Goal: Communication & Community: Ask a question

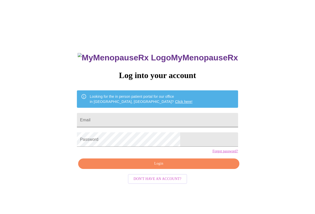
click at [137, 120] on input "Email" at bounding box center [157, 120] width 161 height 14
type input "[EMAIL_ADDRESS][DOMAIN_NAME]"
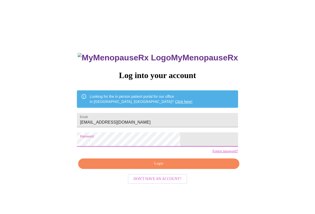
click at [170, 167] on span "Login" at bounding box center [158, 164] width 149 height 6
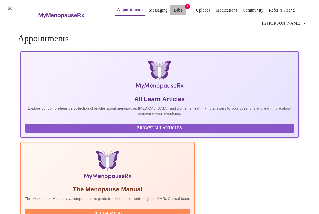
click at [174, 8] on link "Labs" at bounding box center [178, 10] width 8 height 7
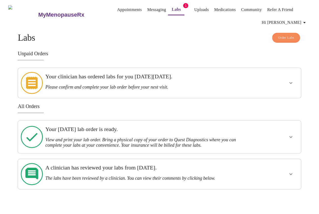
click at [291, 80] on icon "show more" at bounding box center [291, 83] width 6 height 6
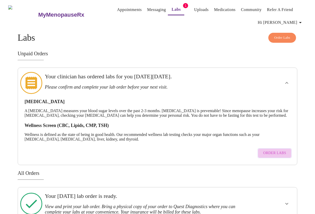
click at [282, 154] on span "Order Labs" at bounding box center [274, 153] width 23 height 6
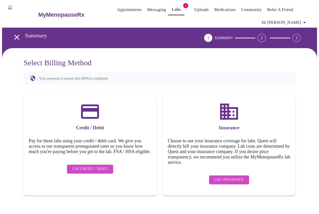
click at [89, 170] on span "Use Credit / Debit" at bounding box center [90, 169] width 36 height 6
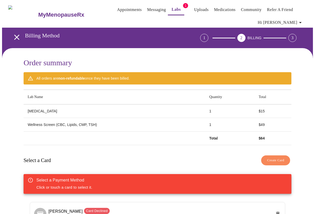
click at [172, 9] on link "Labs" at bounding box center [176, 9] width 9 height 7
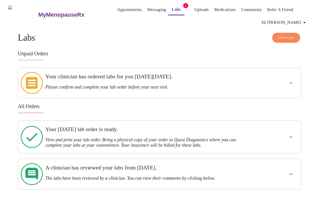
click at [289, 78] on button "show more" at bounding box center [291, 83] width 12 height 12
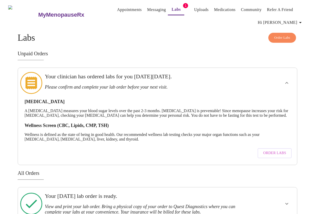
click at [151, 6] on link "Messaging" at bounding box center [156, 9] width 19 height 7
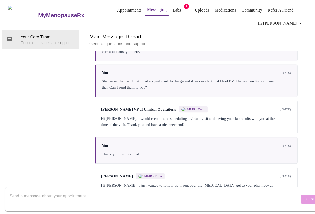
scroll to position [1794, 0]
click at [84, 191] on textarea "Send a message about your appointment" at bounding box center [154, 199] width 291 height 16
type textarea "H"
type textarea "So I pay for the orders then pay for the lab is that how it works?"
click at [302, 195] on button "Send" at bounding box center [311, 199] width 20 height 9
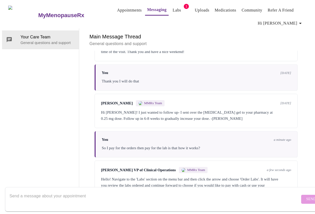
scroll to position [1800, 0]
click at [50, 193] on textarea "Send a message about your appointment" at bounding box center [154, 199] width 291 height 16
type textarea "Thank you! Can I use Quest or Lab Corp?"
click at [306, 196] on span "Send" at bounding box center [311, 199] width 10 height 6
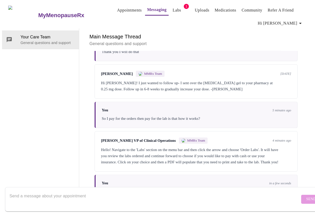
scroll to position [0, 0]
click at [173, 9] on link "Labs" at bounding box center [177, 10] width 8 height 7
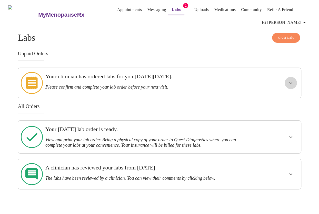
click at [293, 80] on icon "show more" at bounding box center [291, 83] width 6 height 6
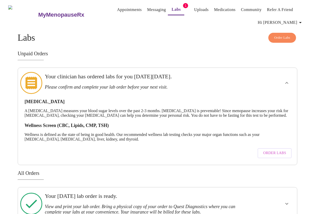
click at [148, 8] on link "Messaging" at bounding box center [156, 9] width 19 height 7
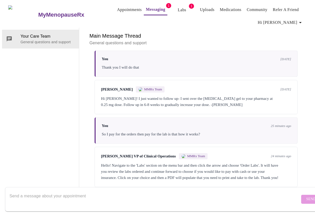
scroll to position [1800, 0]
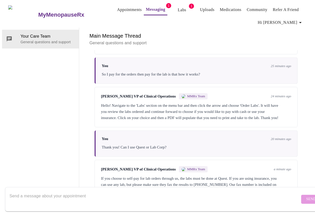
click at [42, 191] on textarea "Send a message about your appointment" at bounding box center [154, 199] width 291 height 16
click at [57, 191] on textarea "Ok wonderful ty" at bounding box center [154, 199] width 291 height 16
type textarea "Ok wonderful ty I will use insurance after [DATE]"
click at [306, 196] on span "Send" at bounding box center [311, 199] width 10 height 6
